Goal: Complete application form

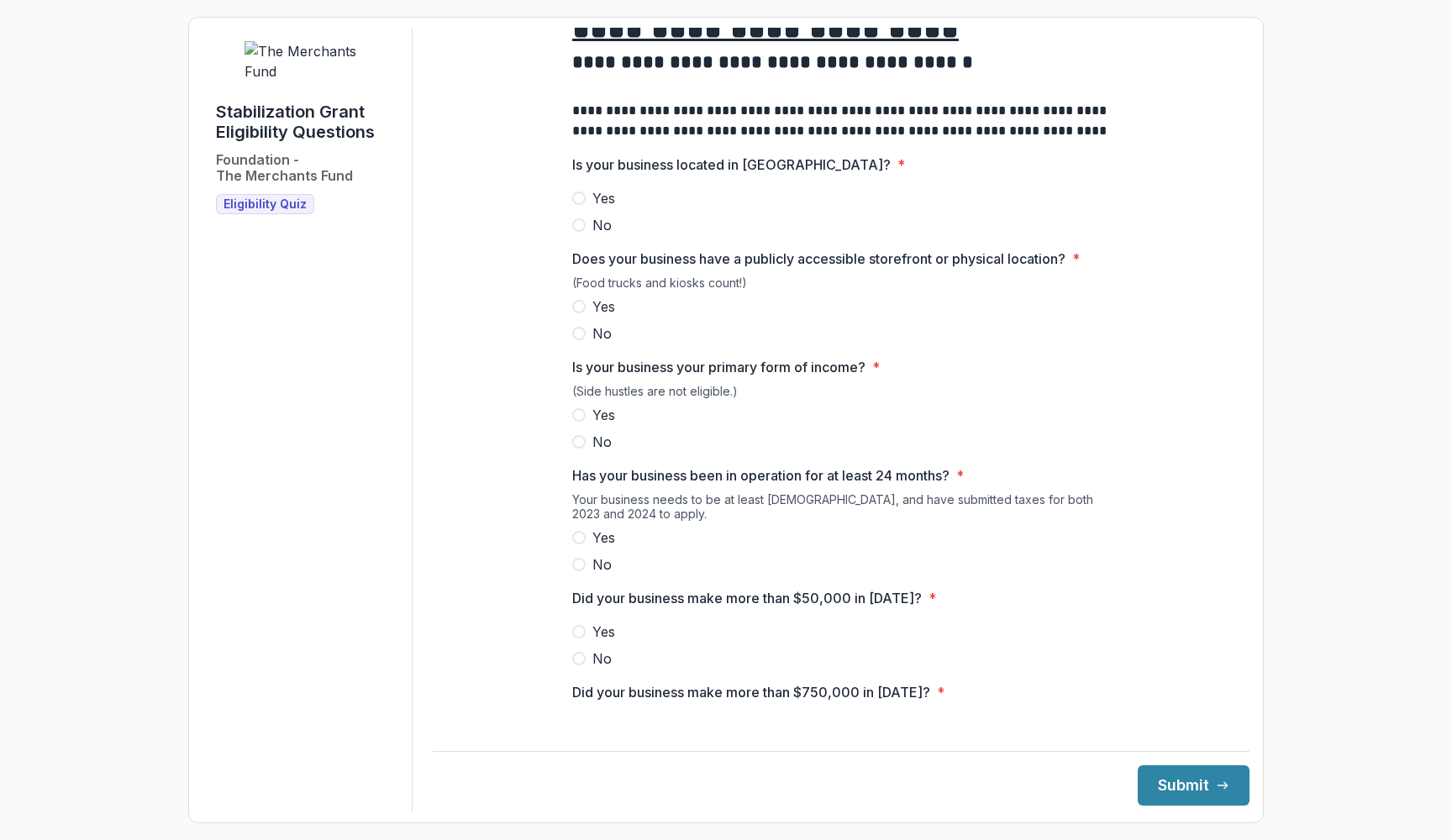
scroll to position [24, 0]
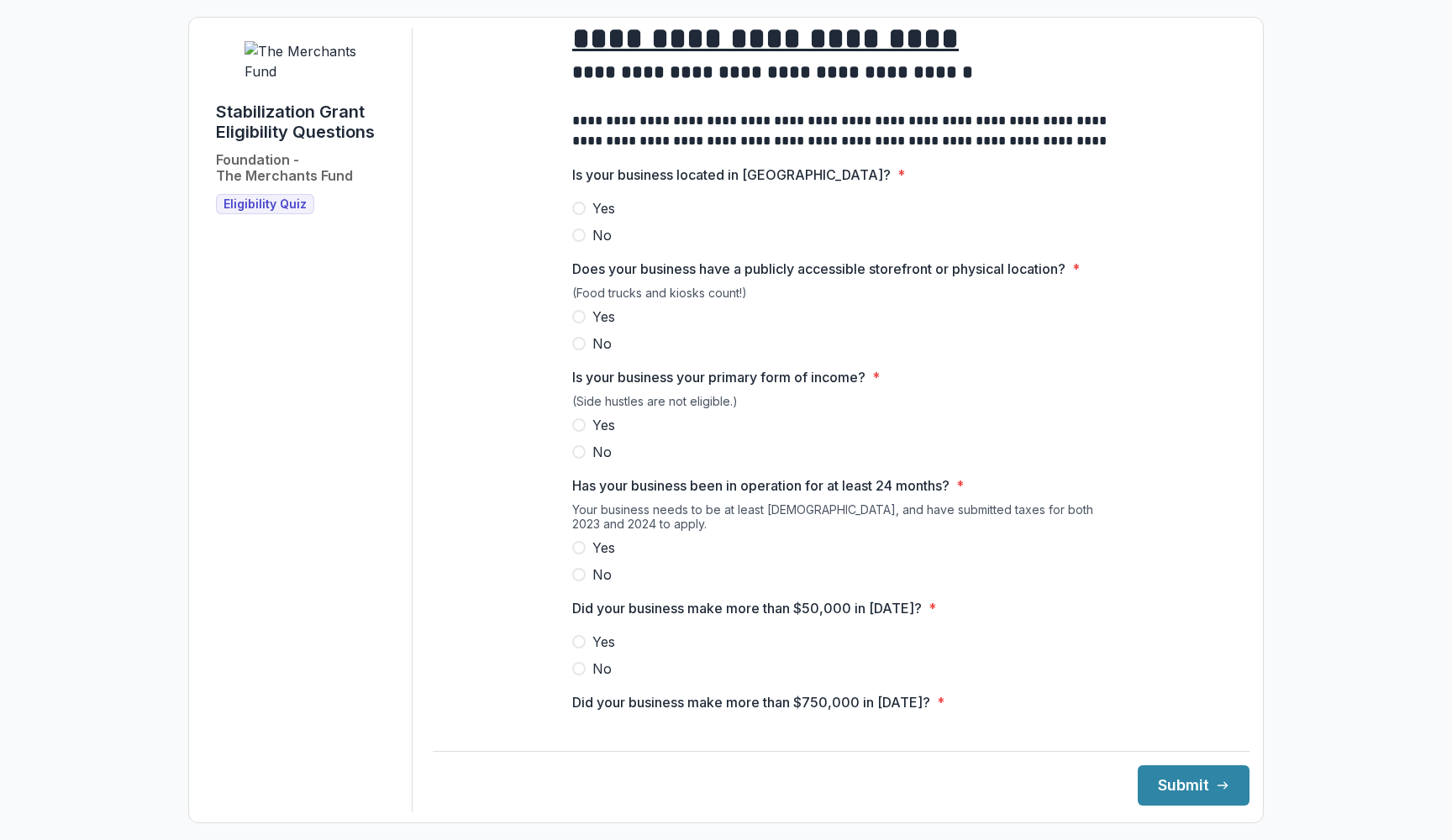
click at [601, 218] on span "Yes" at bounding box center [603, 209] width 23 height 20
click at [607, 327] on span "Yes" at bounding box center [603, 317] width 23 height 20
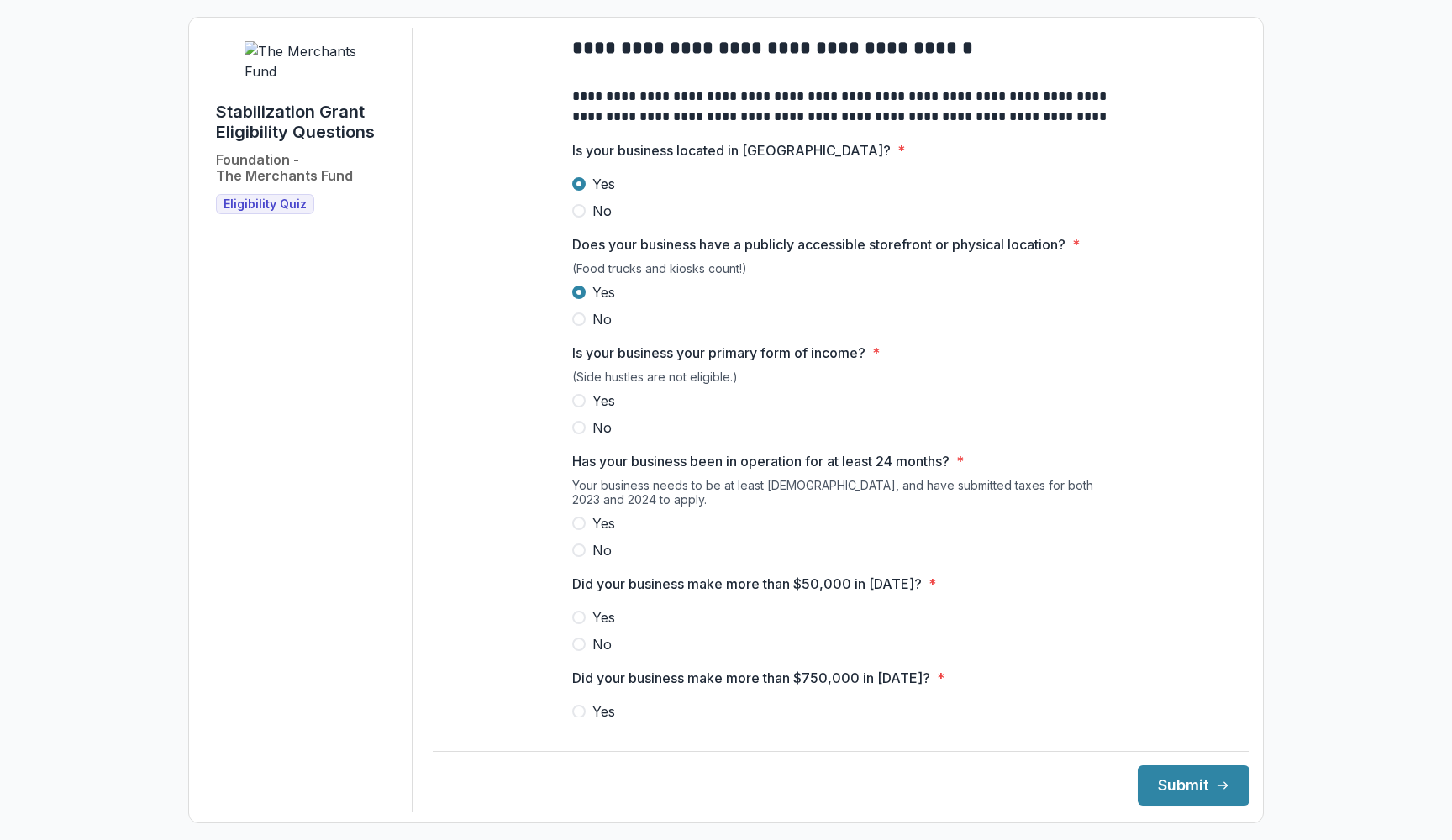
scroll to position [56, 0]
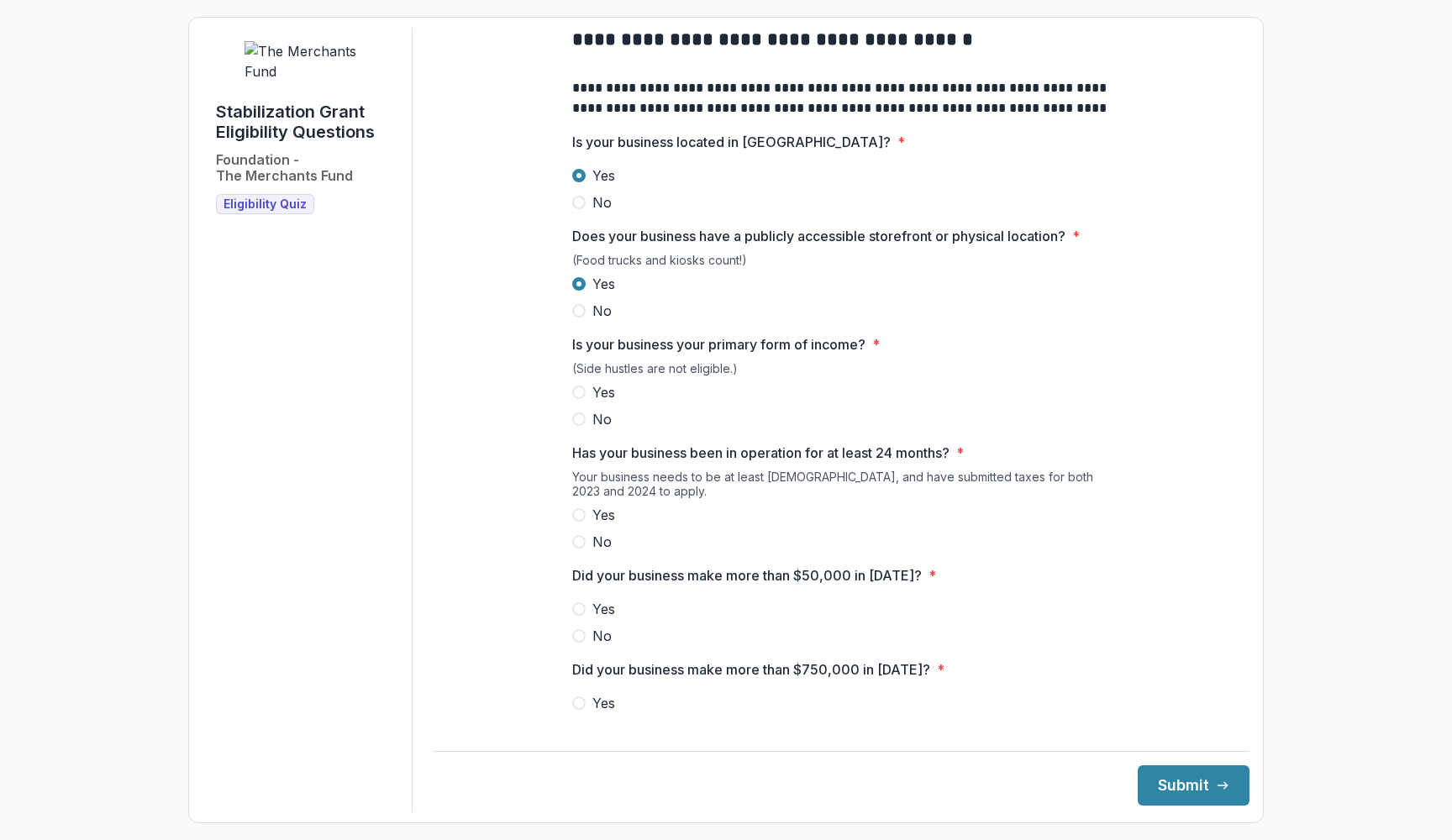
click at [615, 402] on label "Yes" at bounding box center [841, 393] width 538 height 20
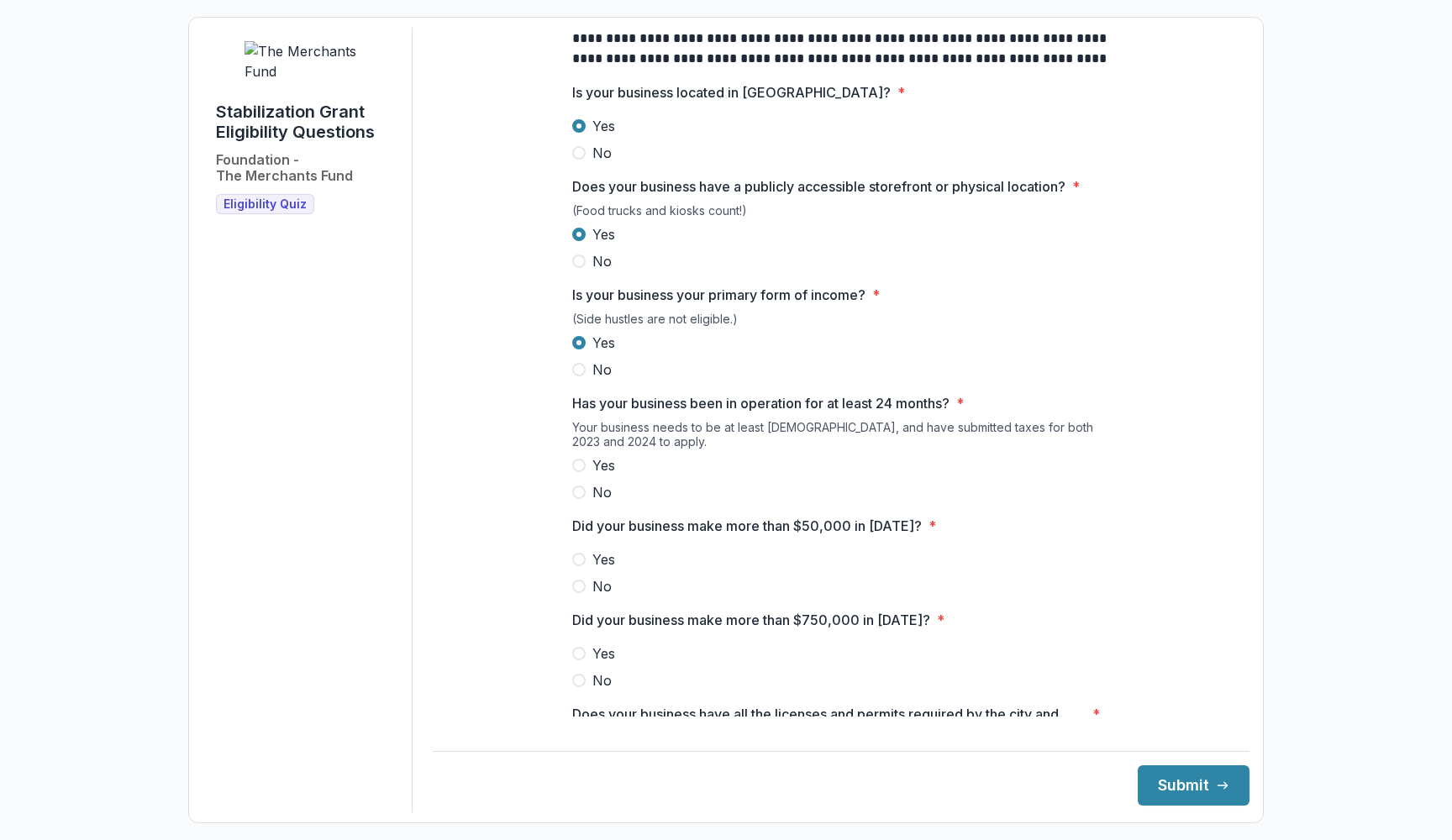
click at [625, 469] on label "Yes" at bounding box center [841, 466] width 538 height 20
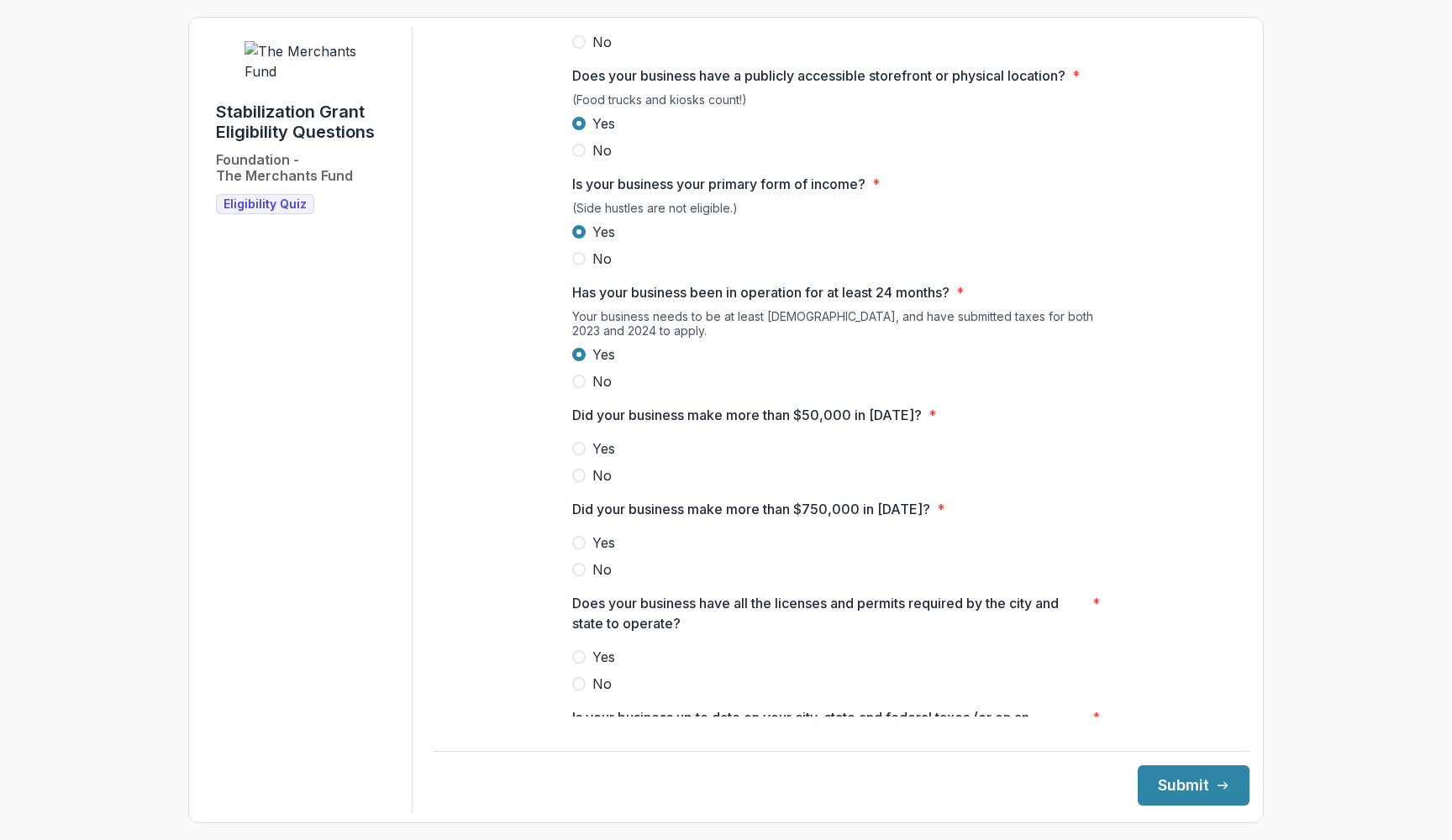
scroll to position [218, 0]
click at [609, 455] on span "Yes" at bounding box center [603, 447] width 23 height 20
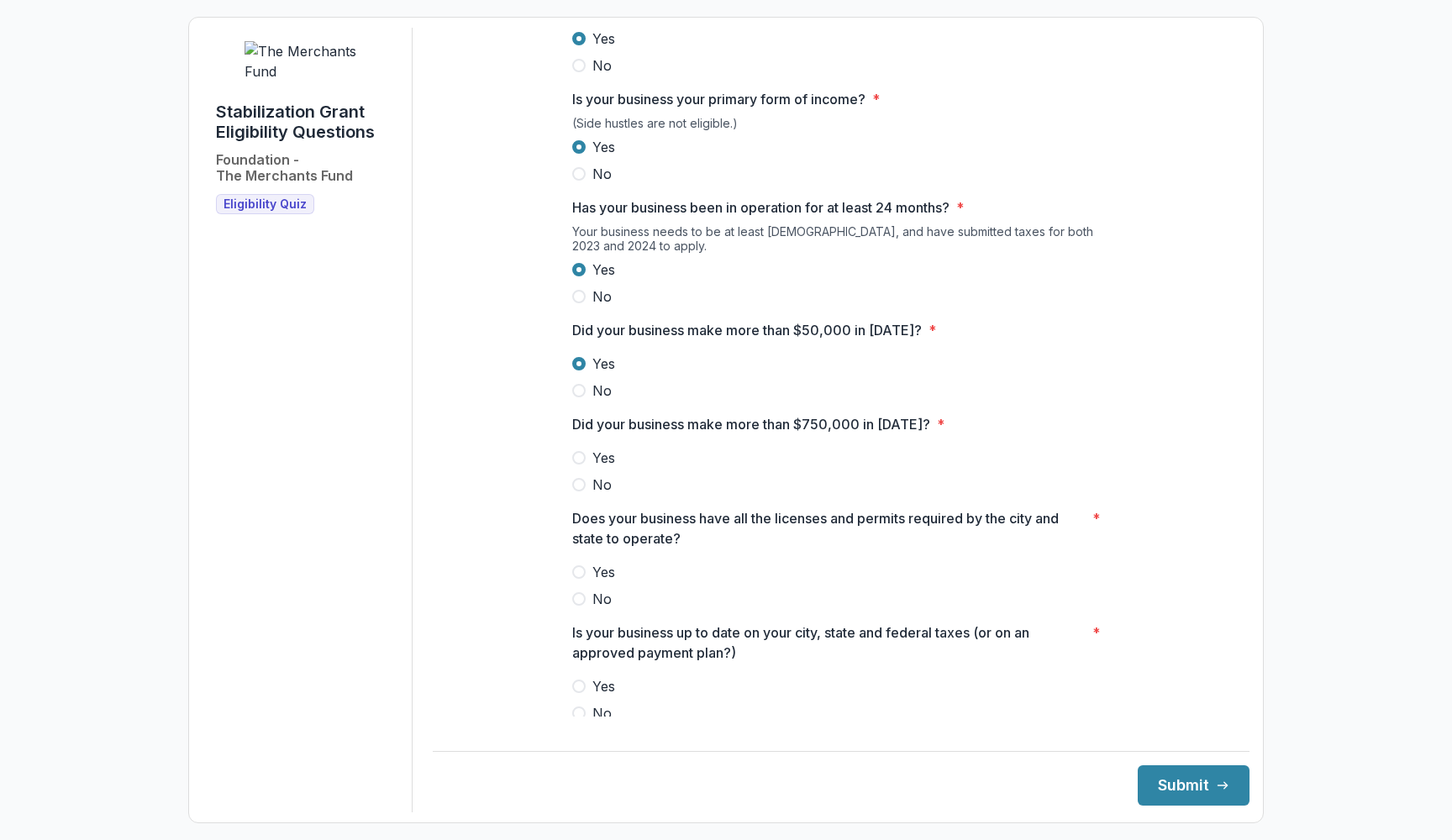
click at [602, 495] on span "No" at bounding box center [602, 485] width 20 height 20
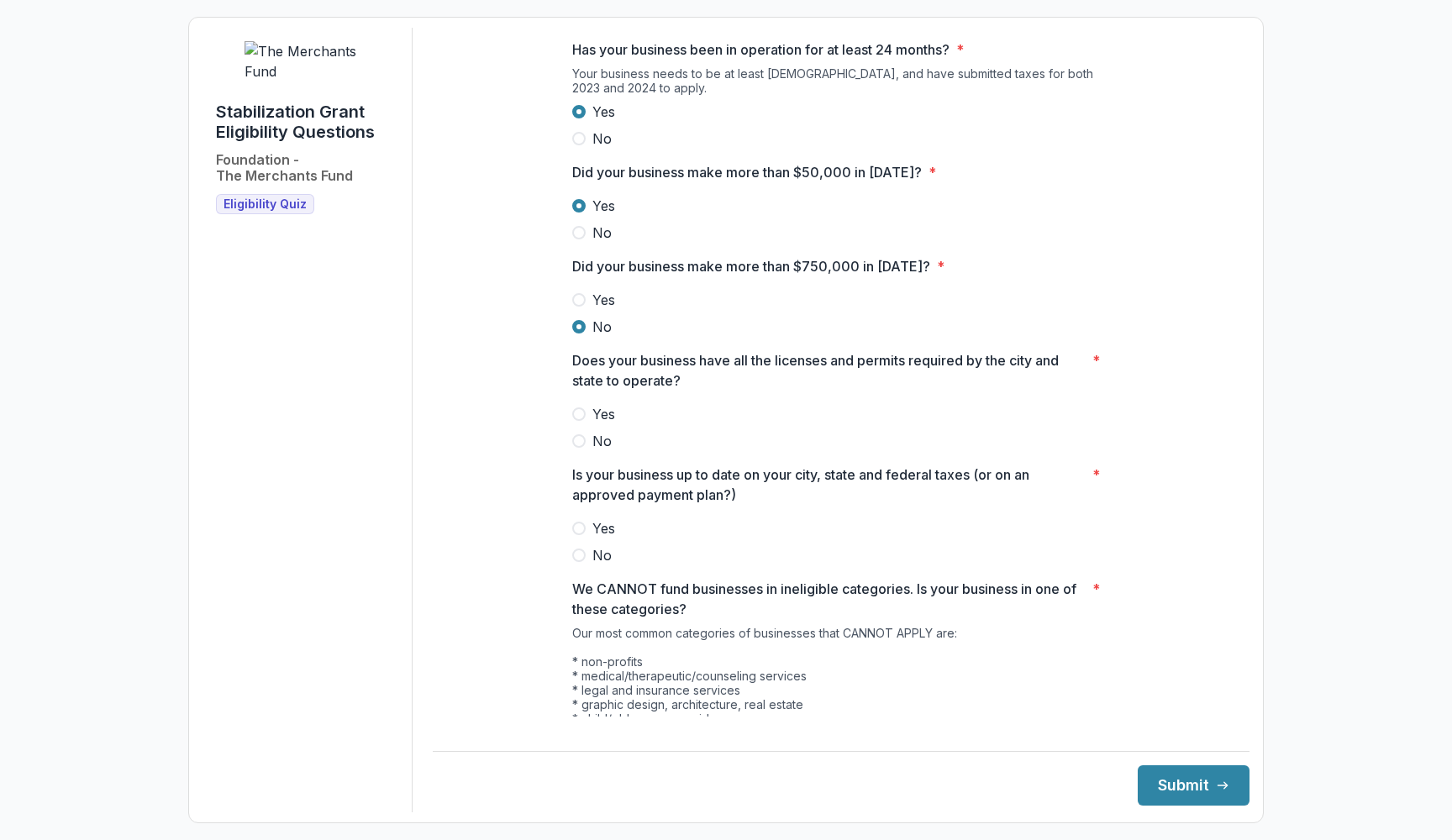
scroll to position [478, 0]
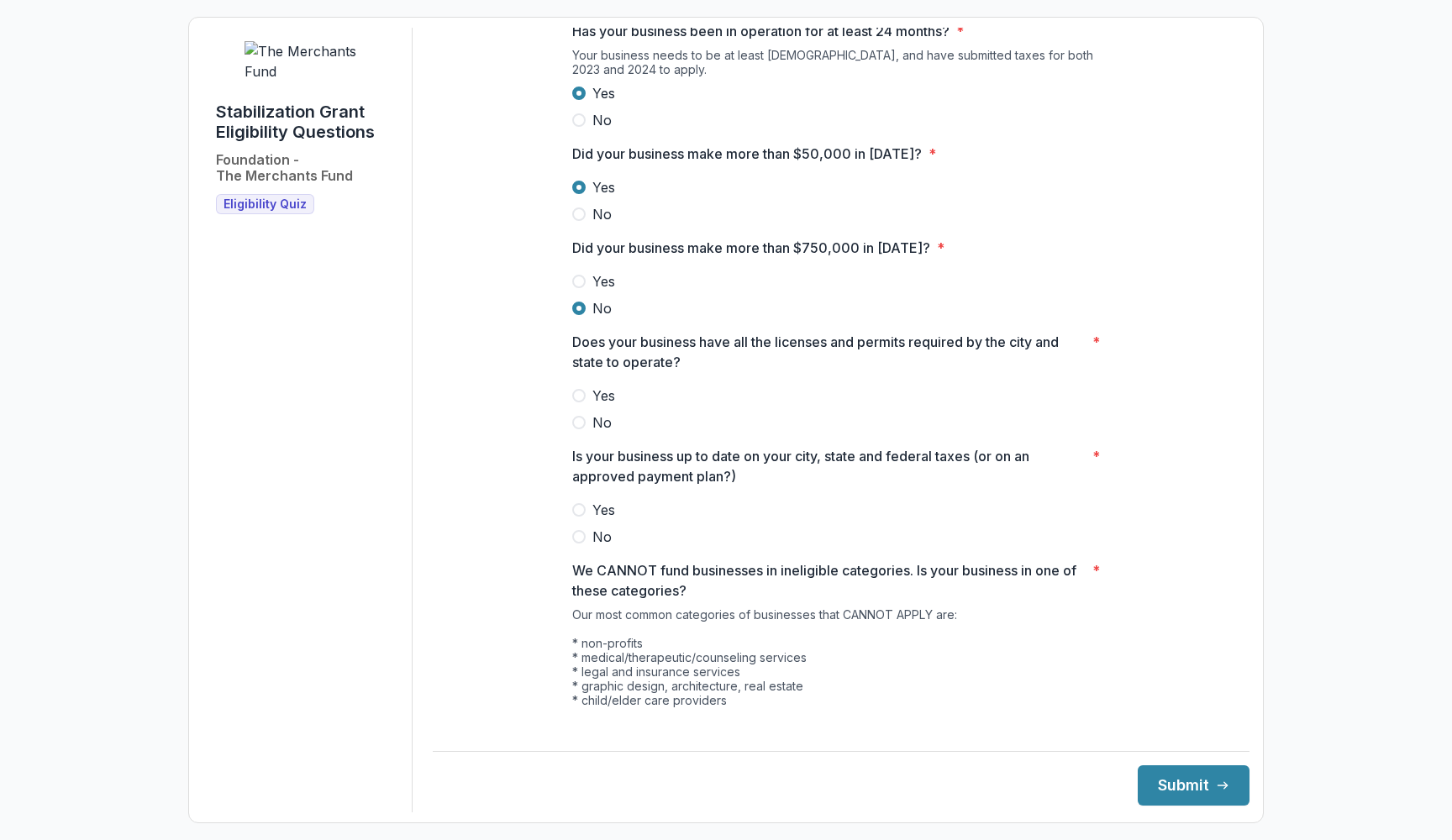
click at [604, 398] on div "Does your business have all the licenses and permits required by the city and s…" at bounding box center [841, 383] width 538 height 101
click at [596, 406] on span "Yes" at bounding box center [603, 396] width 23 height 20
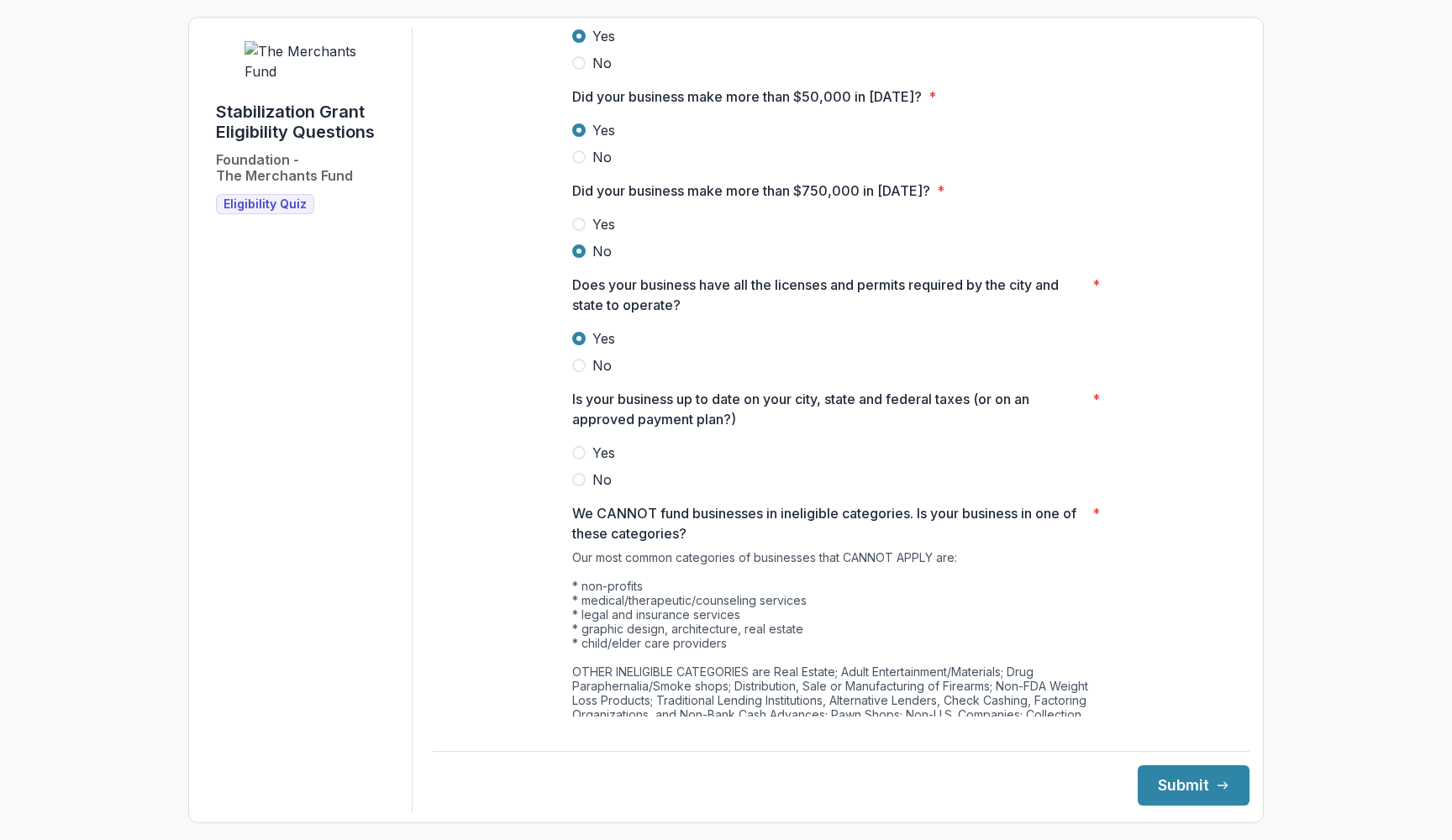
scroll to position [551, 0]
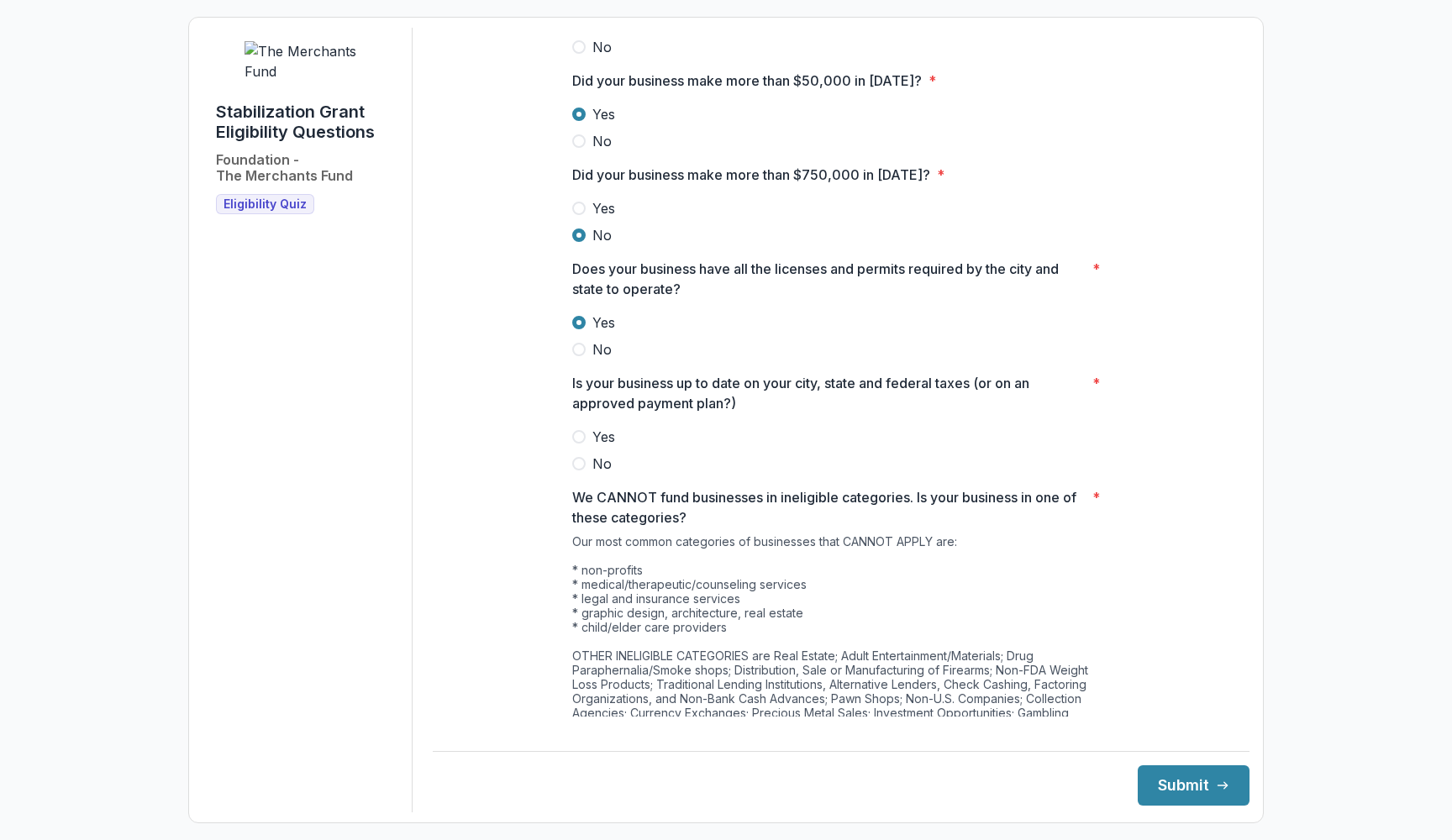
click at [634, 427] on div at bounding box center [841, 423] width 538 height 7
click at [597, 443] on span "Yes" at bounding box center [603, 437] width 23 height 20
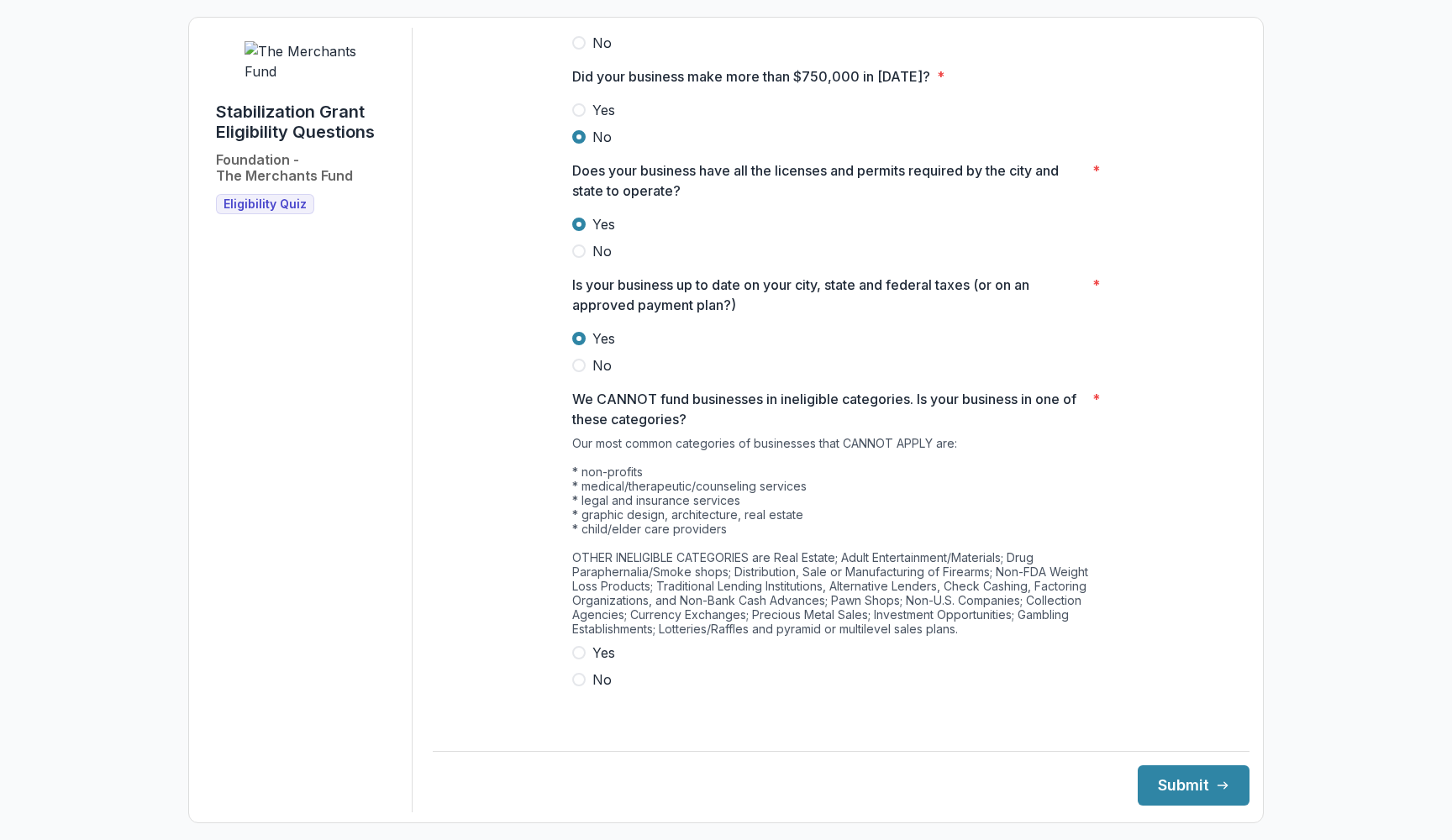
scroll to position [648, 0]
click at [589, 691] on label "No" at bounding box center [841, 681] width 538 height 20
click at [1165, 790] on button "Submit" at bounding box center [1193, 785] width 112 height 40
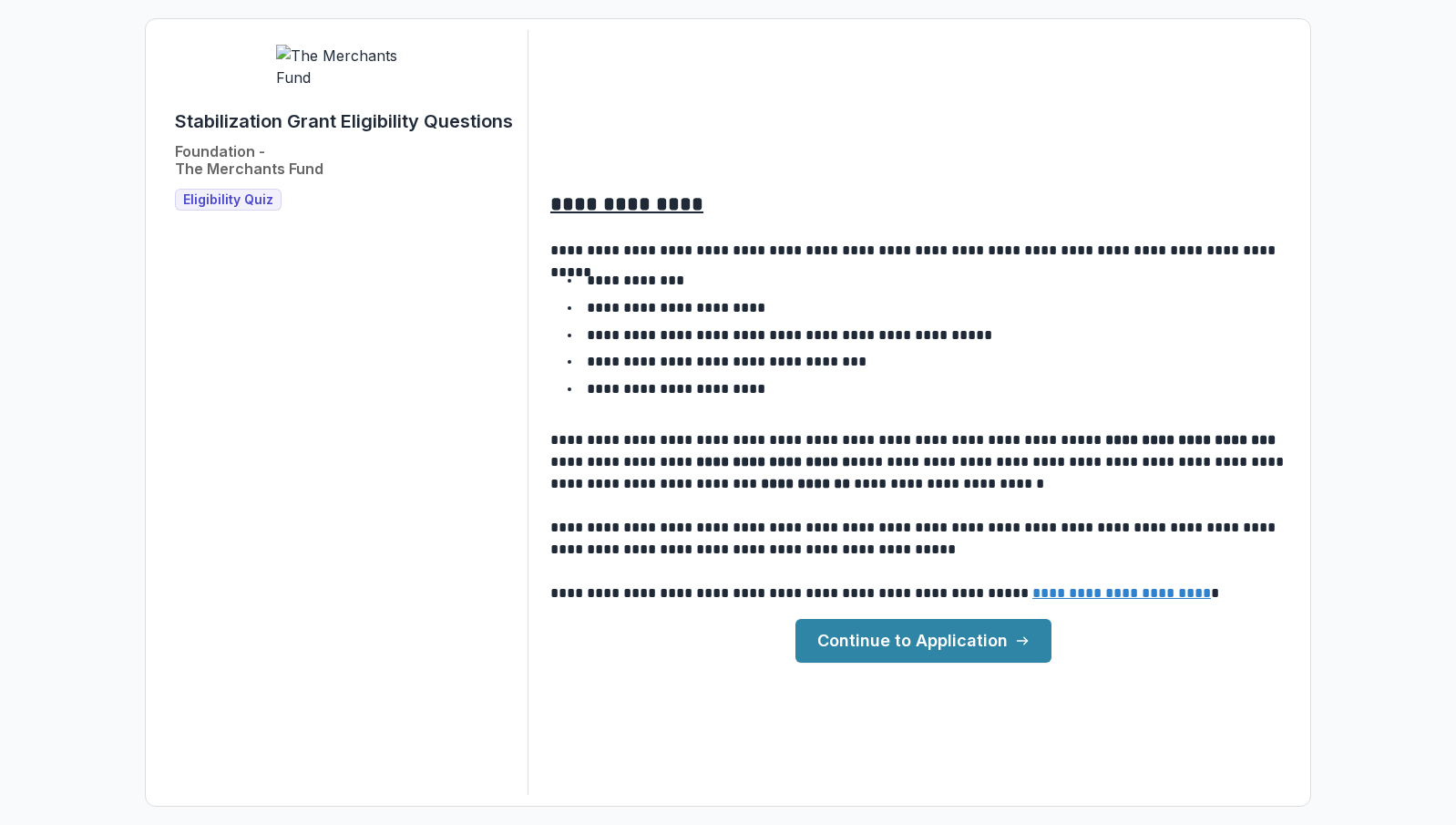
click at [960, 646] on link "Continue to Application" at bounding box center [923, 640] width 256 height 43
